Goal: Check status: Check status

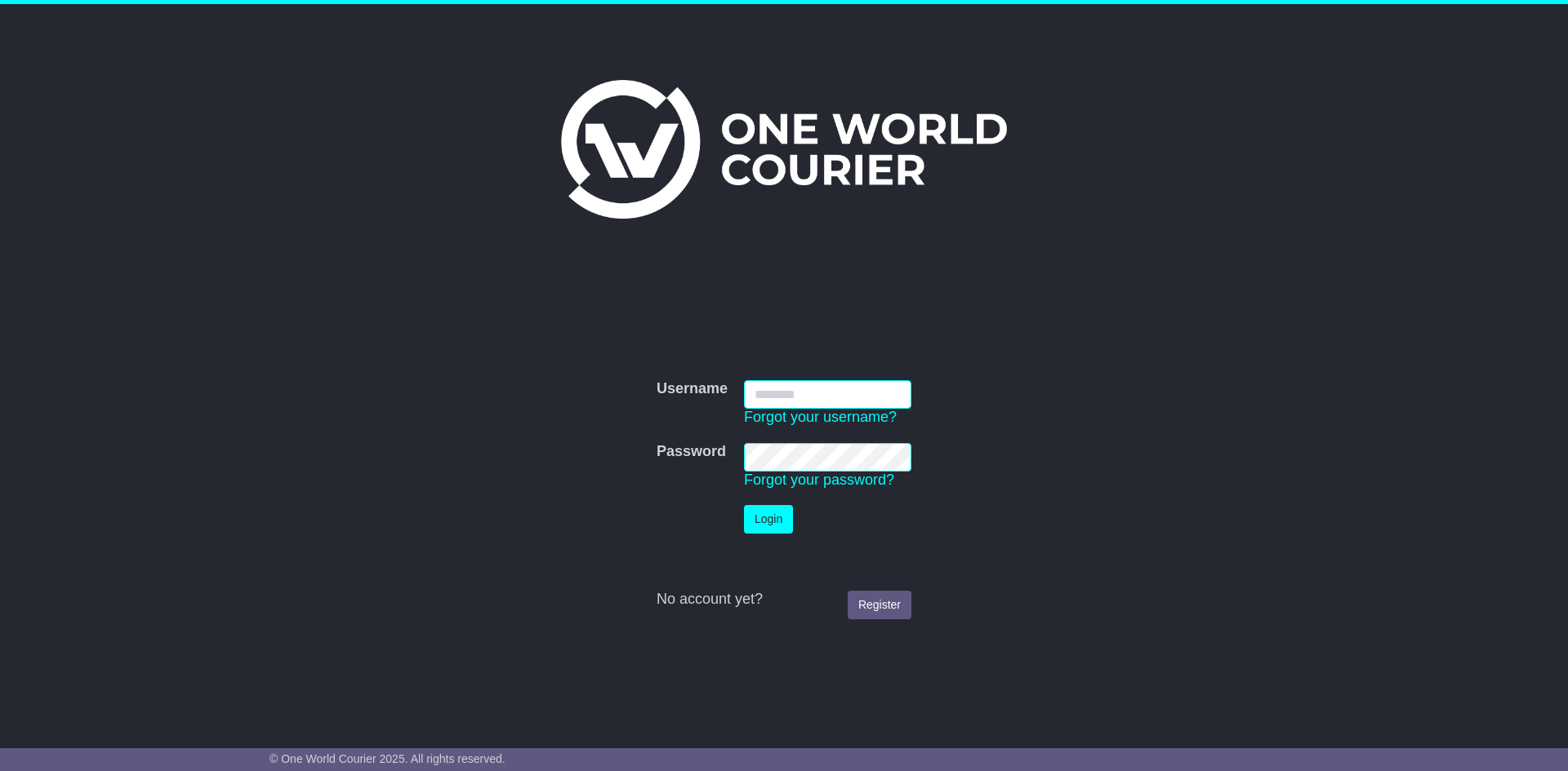
click at [774, 395] on input "Username" at bounding box center [827, 394] width 167 height 28
type input "**********"
click button "Login" at bounding box center [768, 519] width 49 height 28
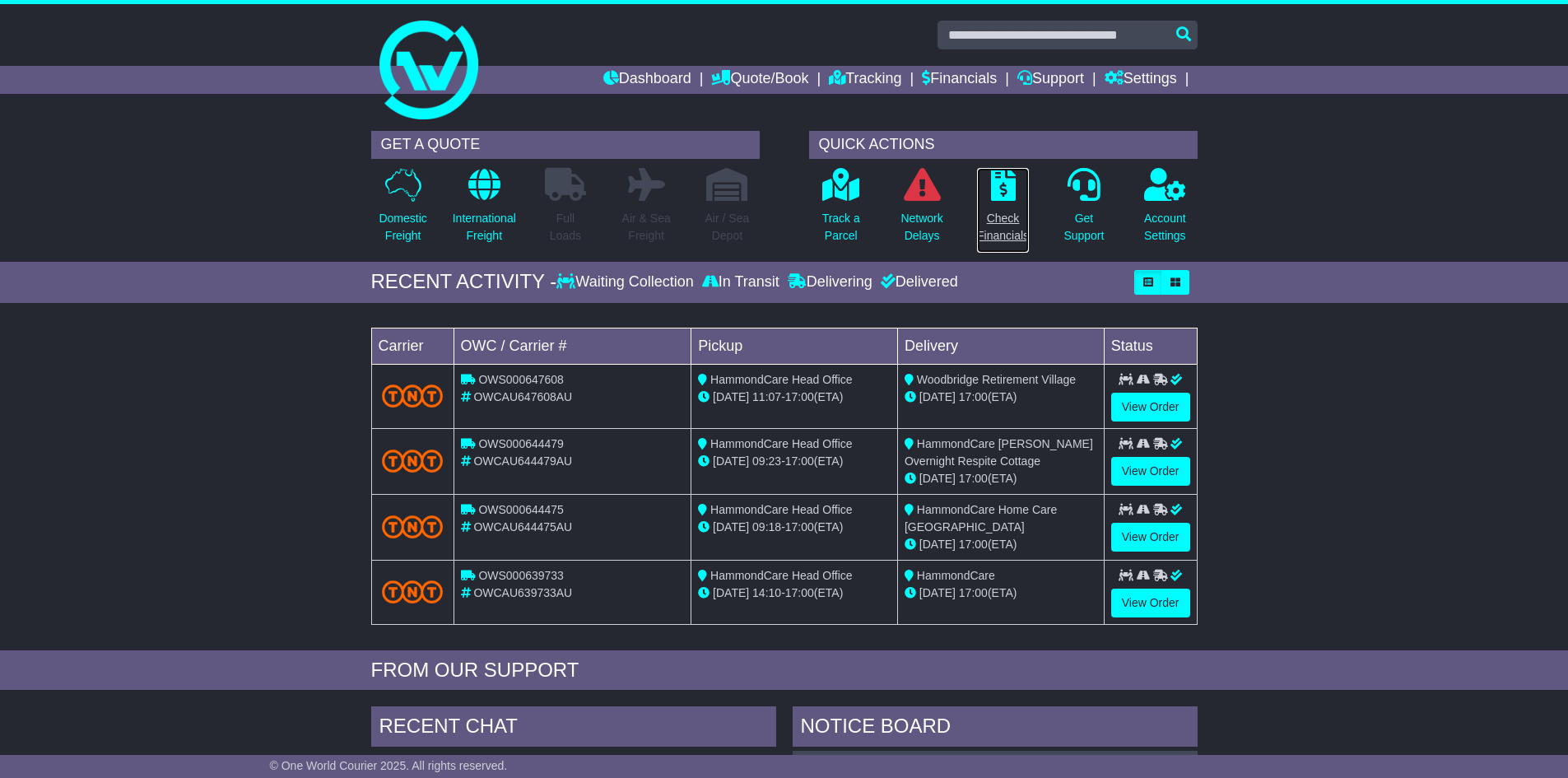
drag, startPoint x: 1004, startPoint y: 180, endPoint x: 968, endPoint y: 149, distance: 47.5
click at [1004, 180] on icon at bounding box center [1003, 184] width 25 height 32
click at [1000, 204] on link "Check Financials" at bounding box center [1003, 211] width 53 height 87
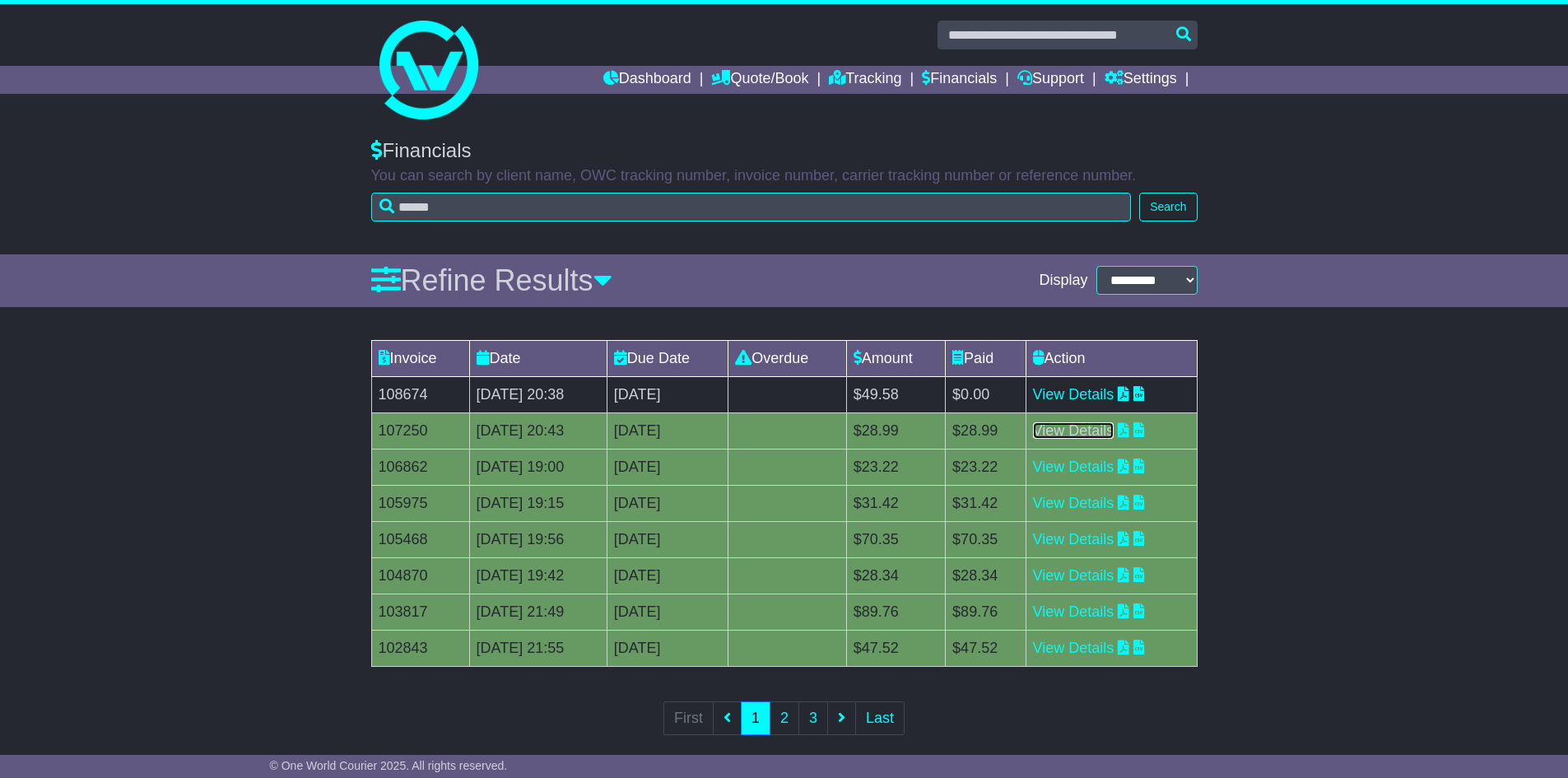
click at [1108, 430] on link "View Details" at bounding box center [1074, 430] width 82 height 17
click at [1082, 468] on link "View Details" at bounding box center [1074, 467] width 82 height 17
click at [1110, 510] on link "View Details" at bounding box center [1074, 503] width 82 height 17
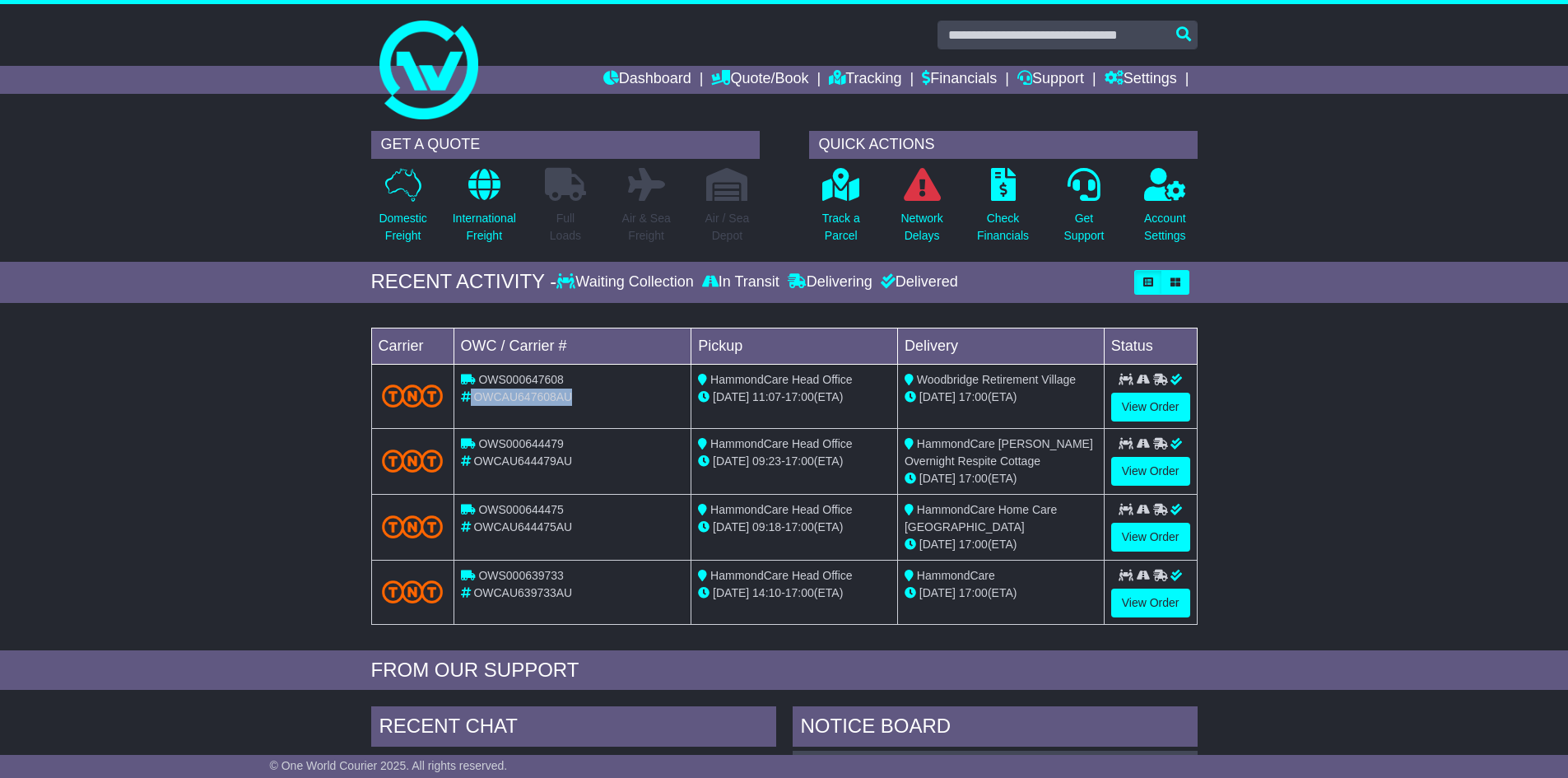
drag, startPoint x: 581, startPoint y: 394, endPoint x: 467, endPoint y: 402, distance: 114.3
click at [467, 402] on div "OWCAU647608AU" at bounding box center [572, 398] width 223 height 18
copy div "OWCAU647608AU"
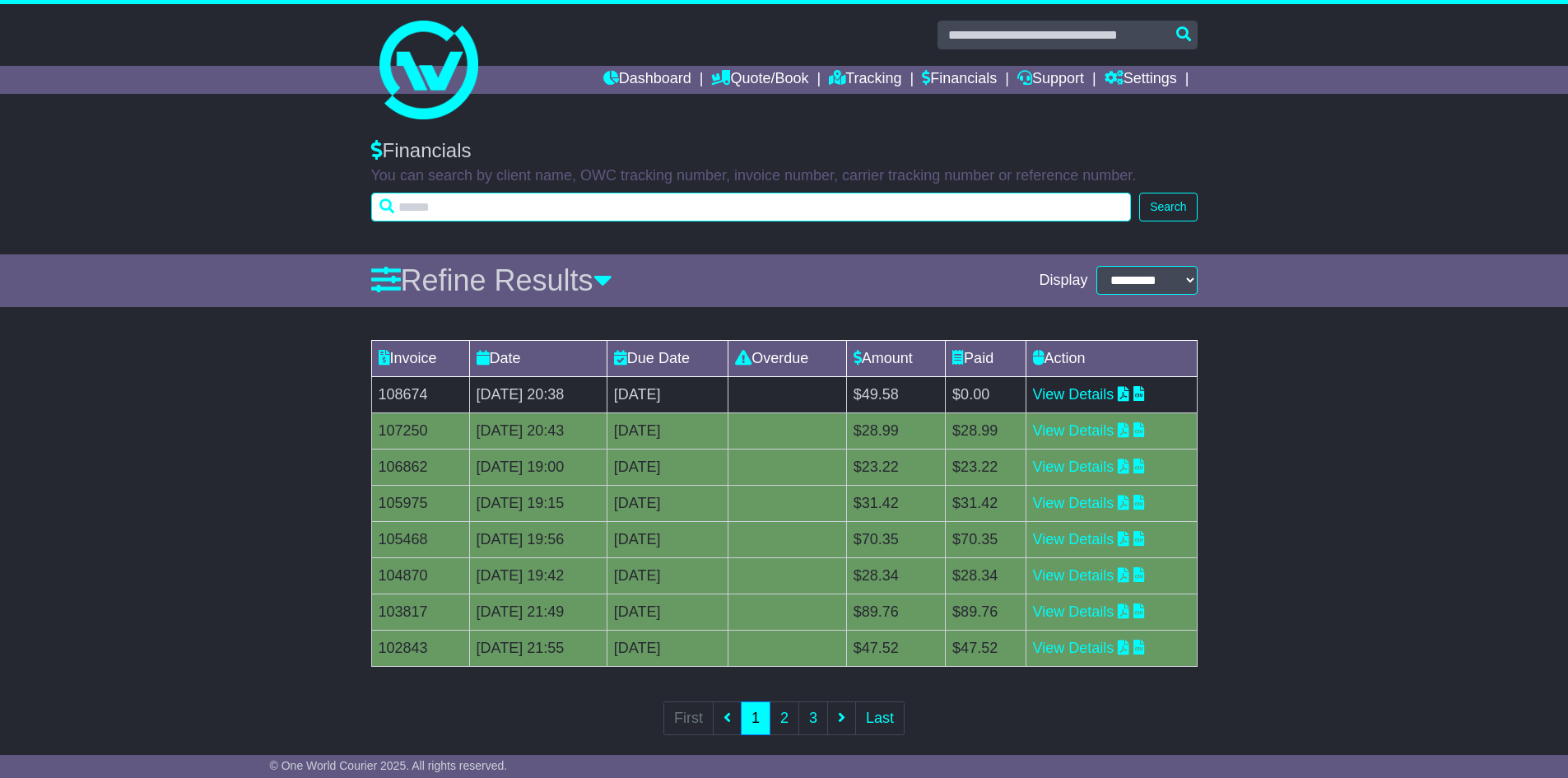
click at [490, 218] on input "text" at bounding box center [751, 207] width 761 height 29
paste input "**********"
type input "**********"
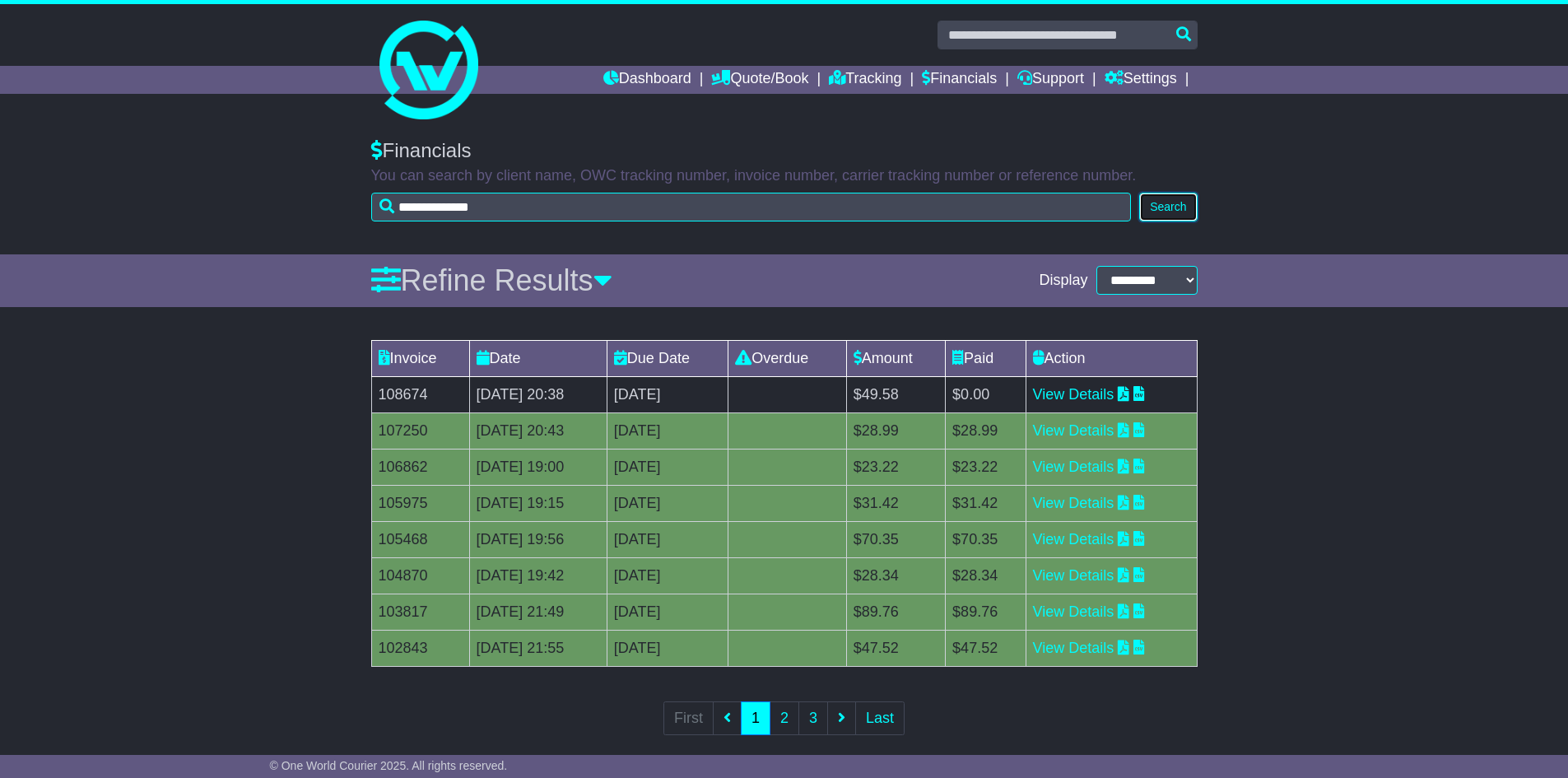
click at [1151, 209] on button "Search" at bounding box center [1167, 207] width 58 height 29
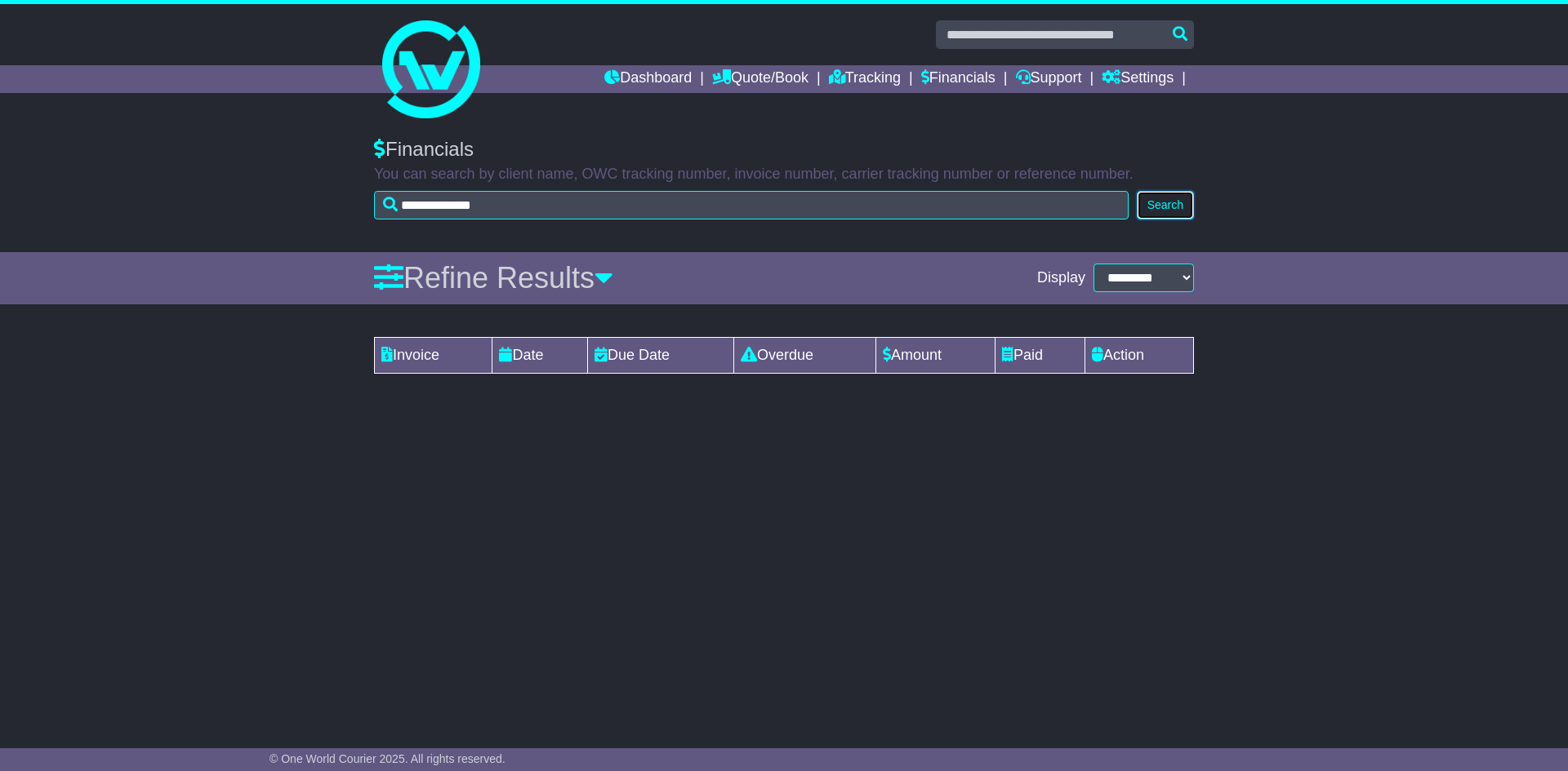
click at [1179, 201] on button "Search" at bounding box center [1165, 205] width 58 height 28
